Goal: Information Seeking & Learning: Learn about a topic

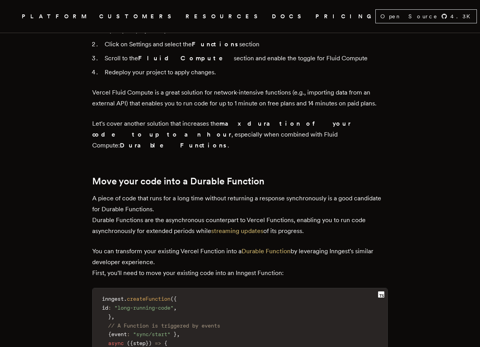
scroll to position [948, 0]
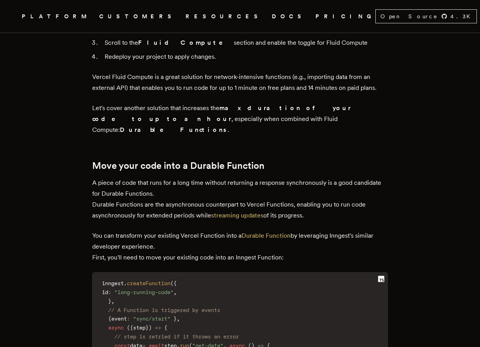
click at [246, 170] on div "Next.js is a great framework for TypeScript developers, removing the need to th…" at bounding box center [240, 297] width 296 height 1838
click at [242, 212] on link "streaming updates" at bounding box center [237, 215] width 52 height 7
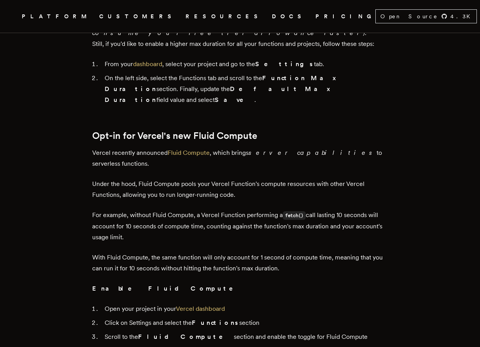
scroll to position [647, 0]
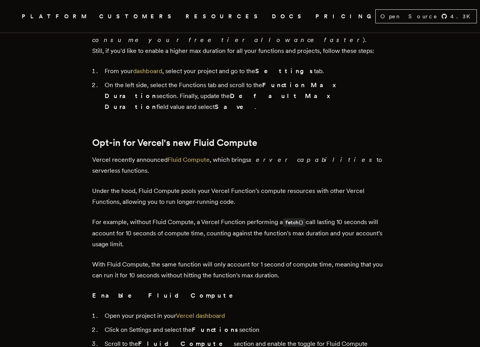
click at [272, 137] on h2 "Opt-in for Vercel's new Fluid Compute" at bounding box center [240, 142] width 296 height 11
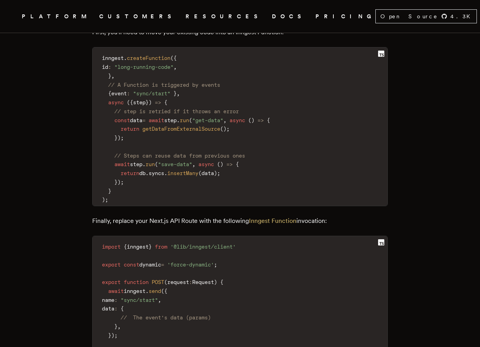
scroll to position [1248, 0]
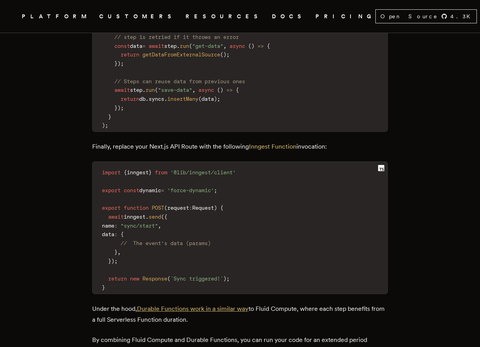
click at [206, 305] on link "Durable Functions work in a similar way" at bounding box center [193, 308] width 112 height 7
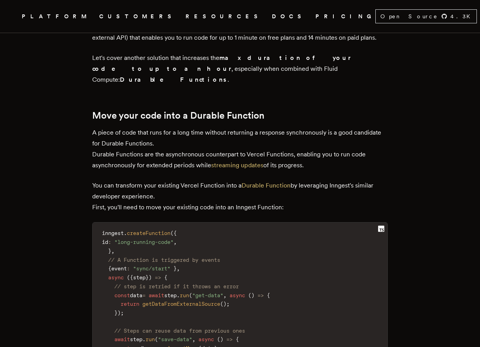
scroll to position [950, 0]
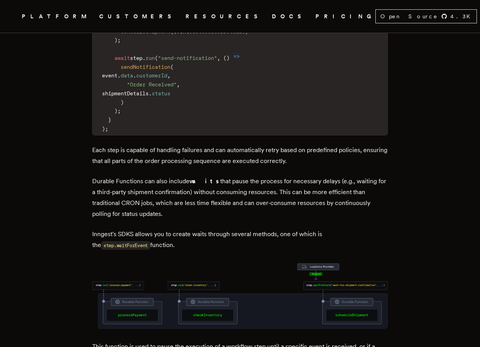
scroll to position [1451, 0]
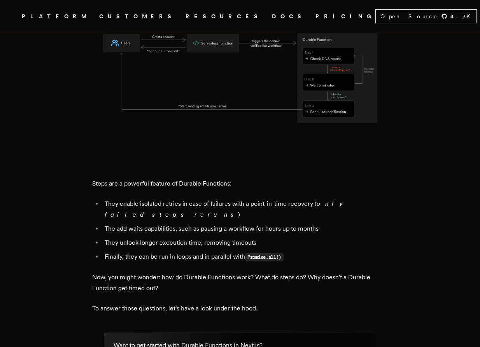
scroll to position [3479, 0]
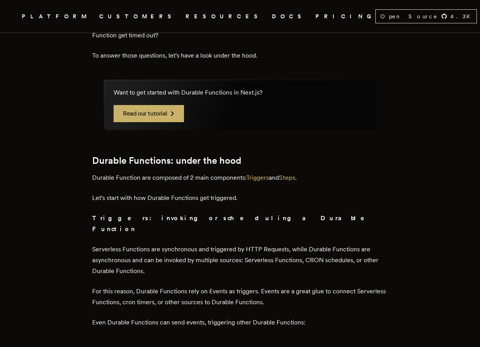
scroll to position [3723, 0]
